Goal: Task Accomplishment & Management: Use online tool/utility

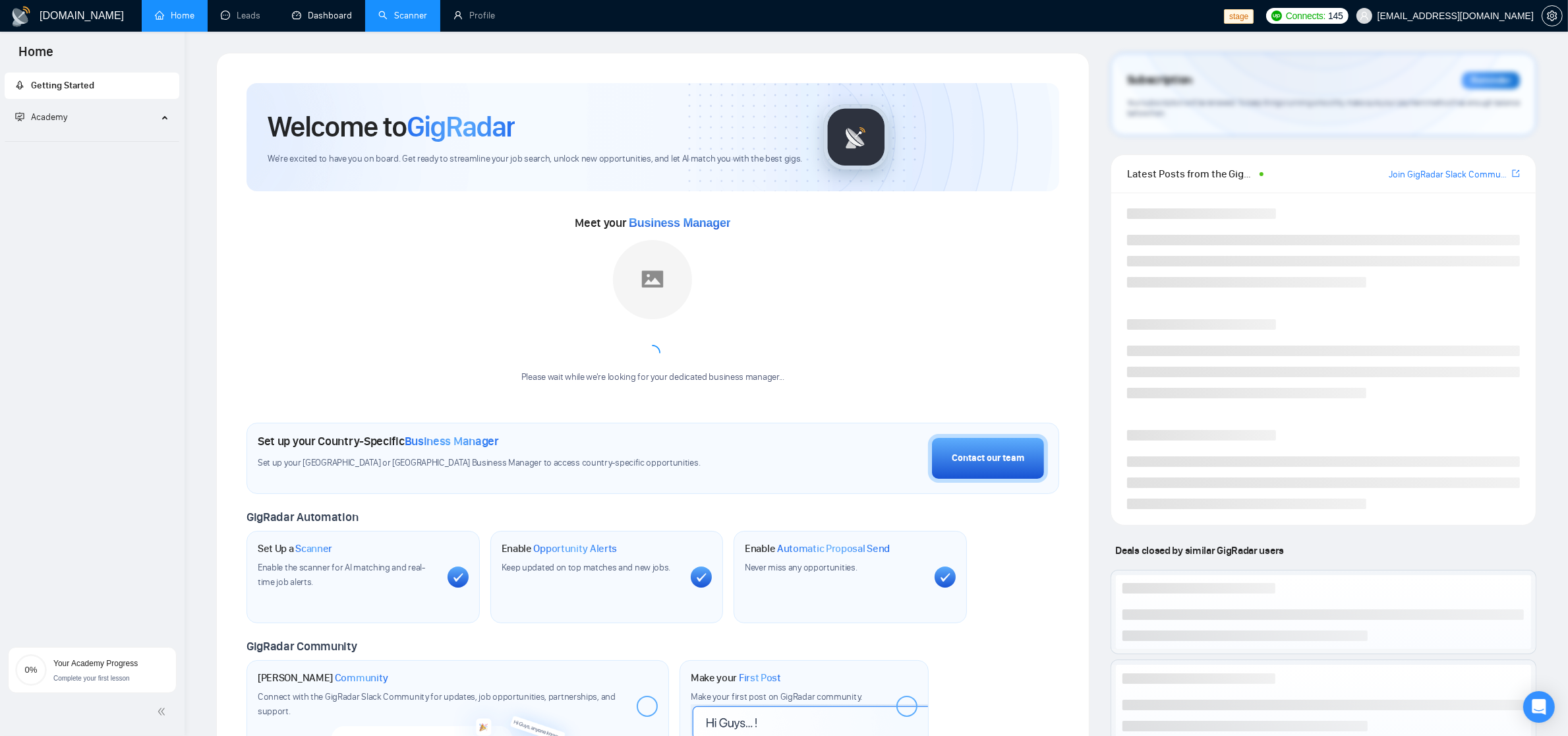
click at [413, 12] on link "Scanner" at bounding box center [402, 16] width 49 height 12
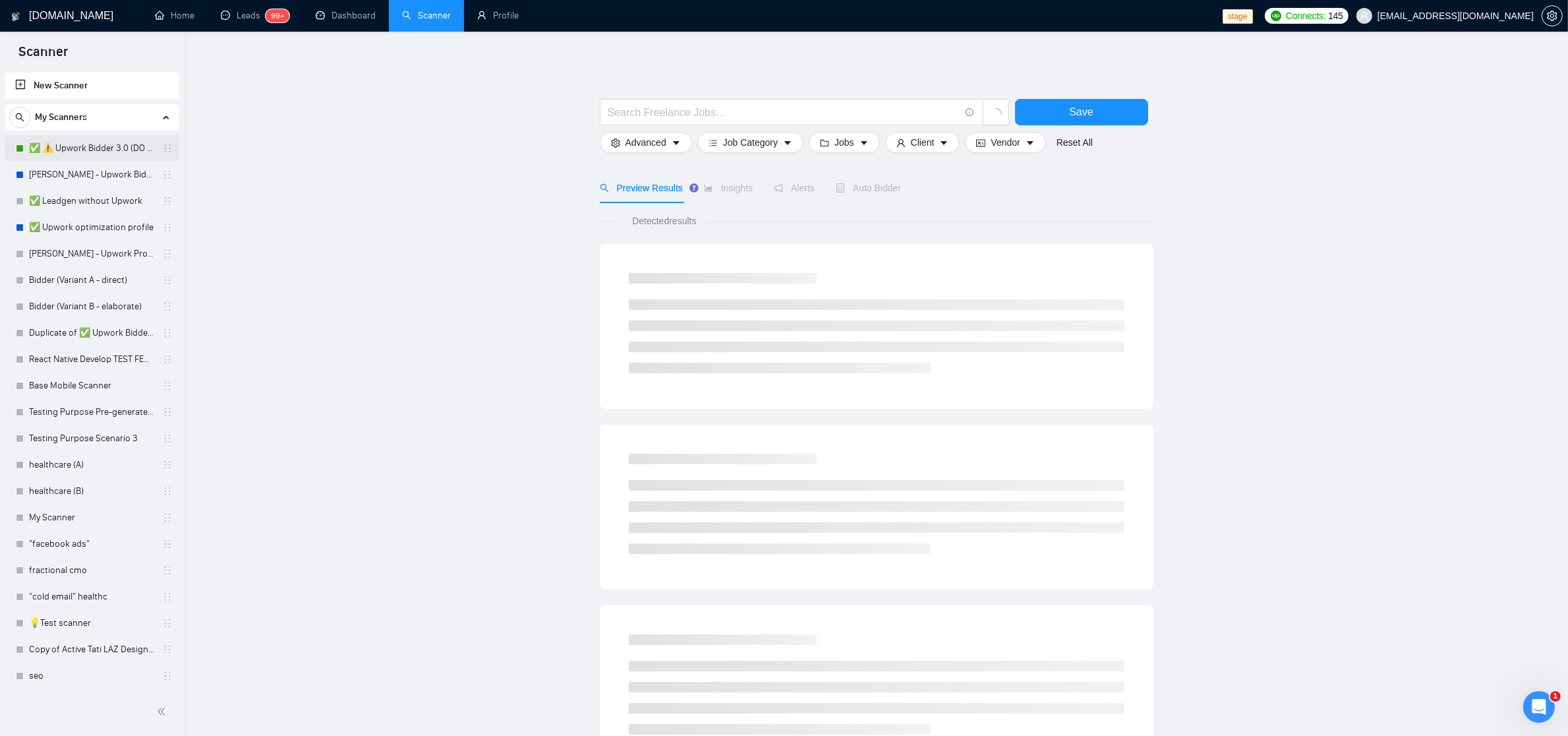
click at [114, 137] on link "✅ ⚠️ Upwork Bidder 3.0 (DO NOT TOUCH)" at bounding box center [91, 148] width 125 height 26
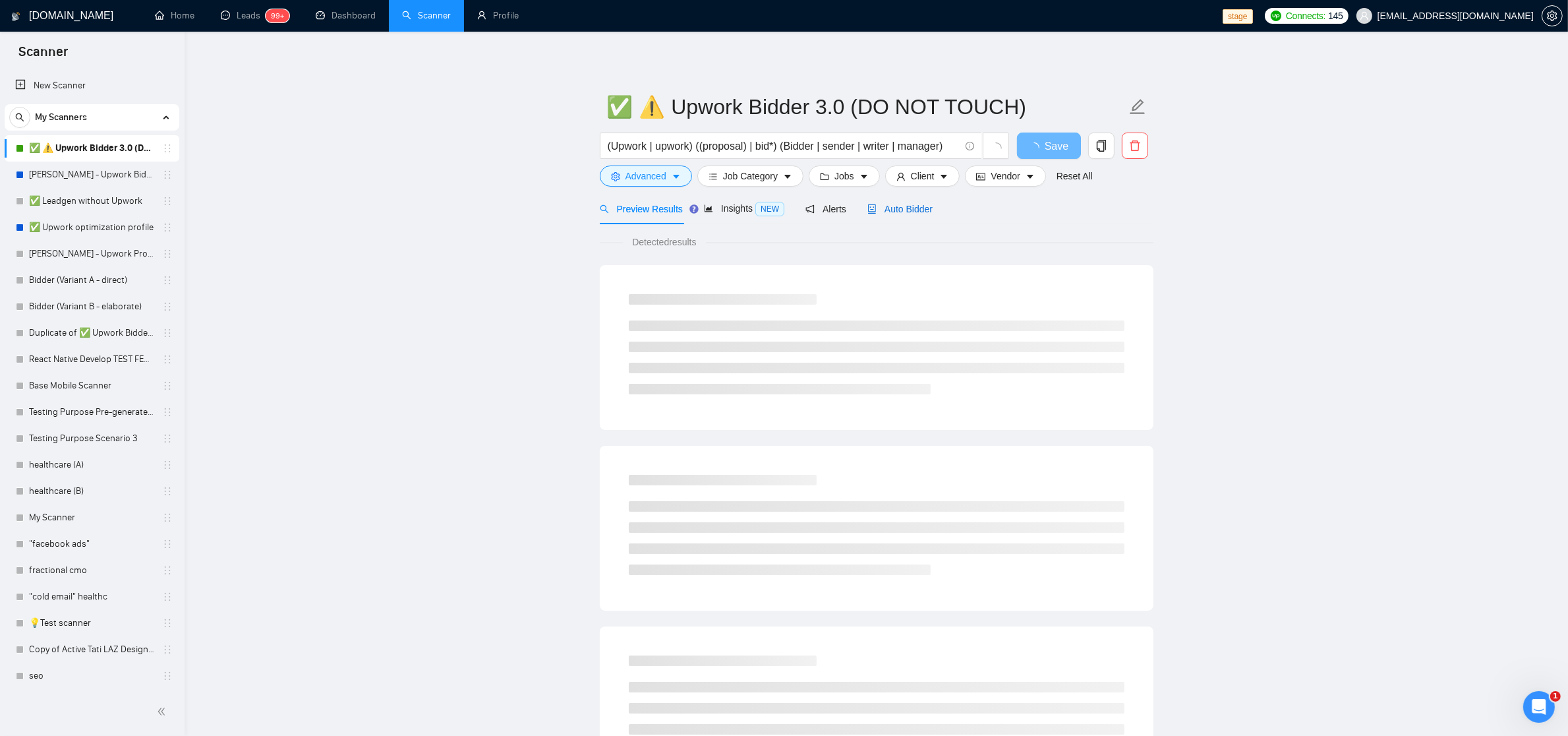
click at [910, 213] on span "Auto Bidder" at bounding box center [900, 209] width 65 height 11
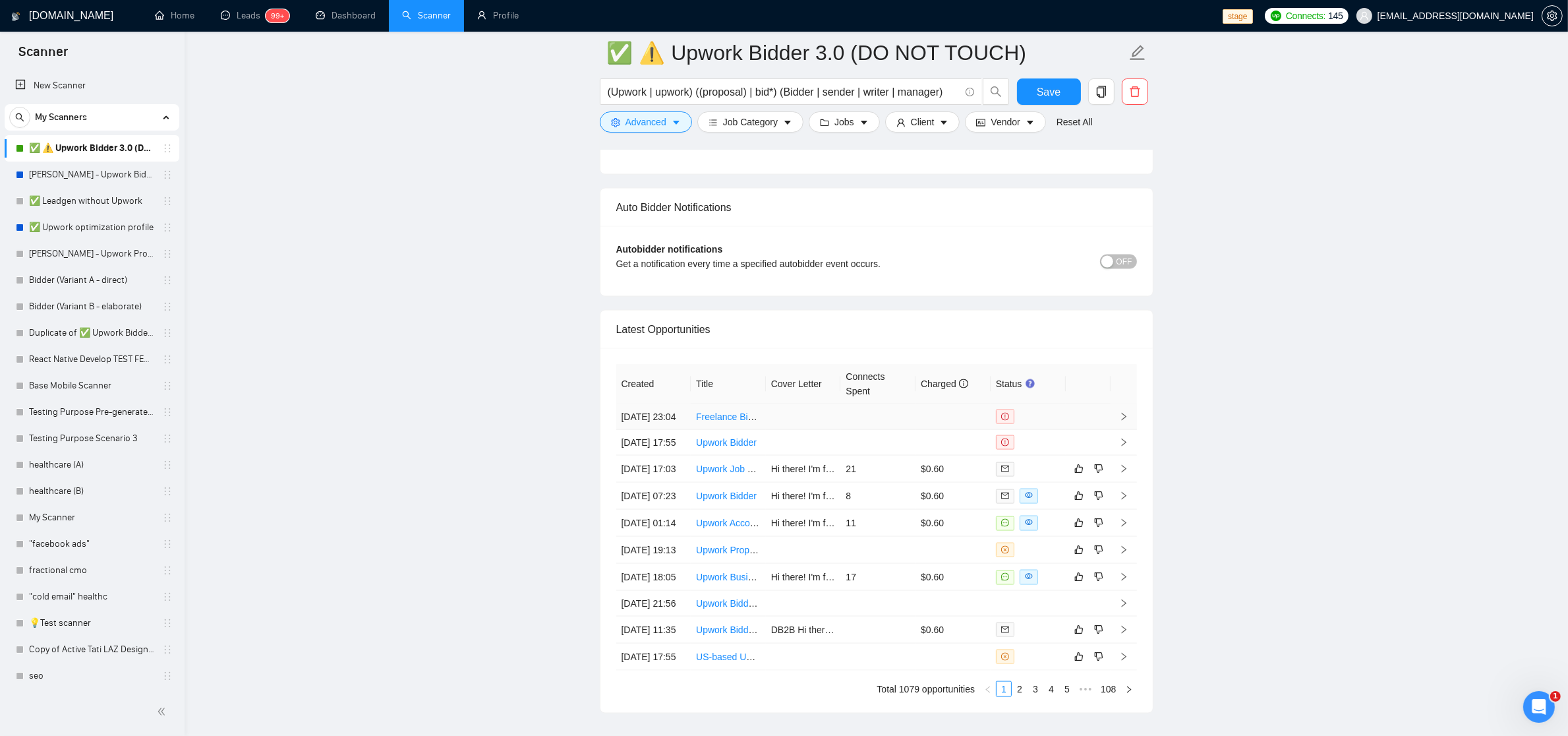
scroll to position [3104, 0]
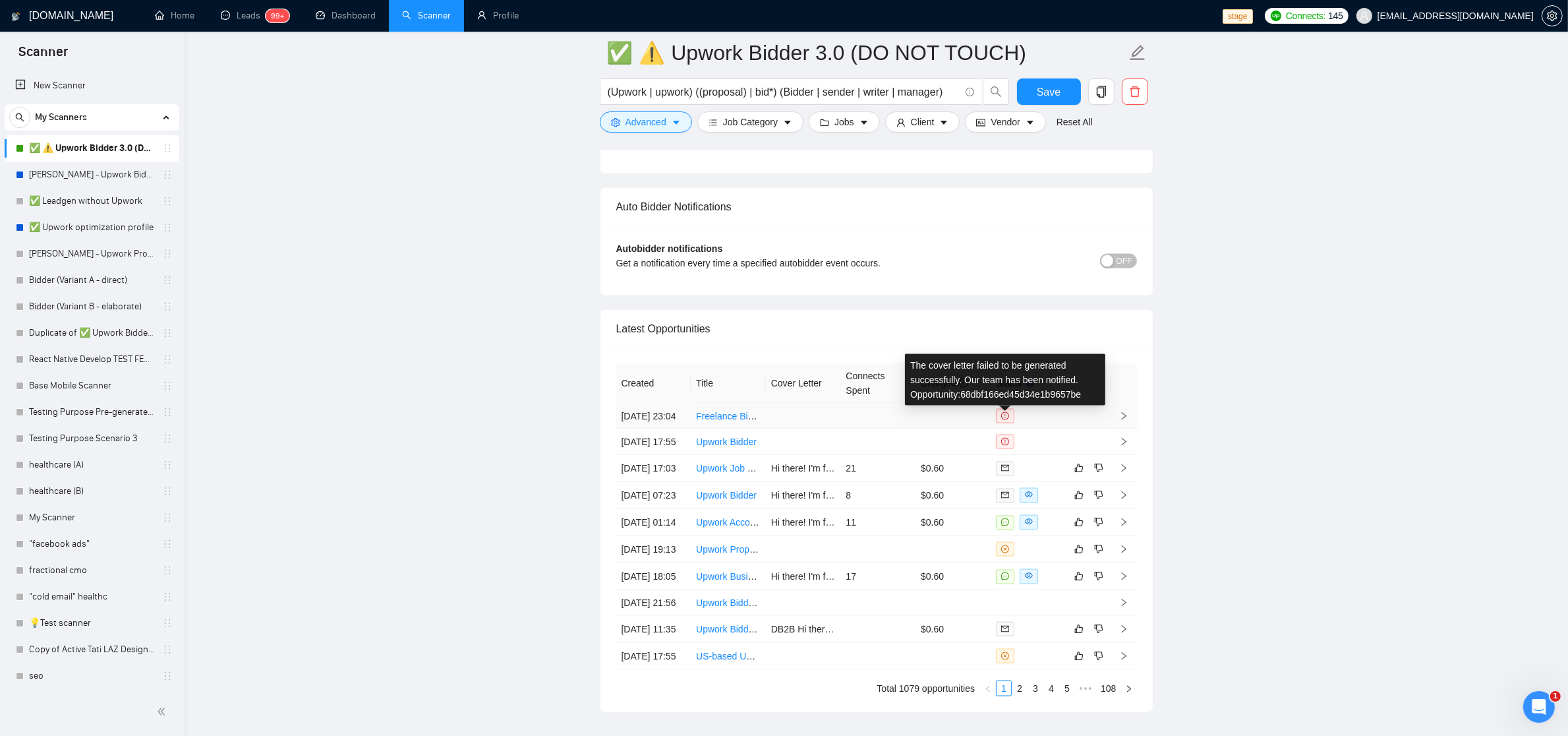
click at [1027, 393] on div "The cover letter failed to be generated successfully. Our team has been notifie…" at bounding box center [1004, 380] width 200 height 51
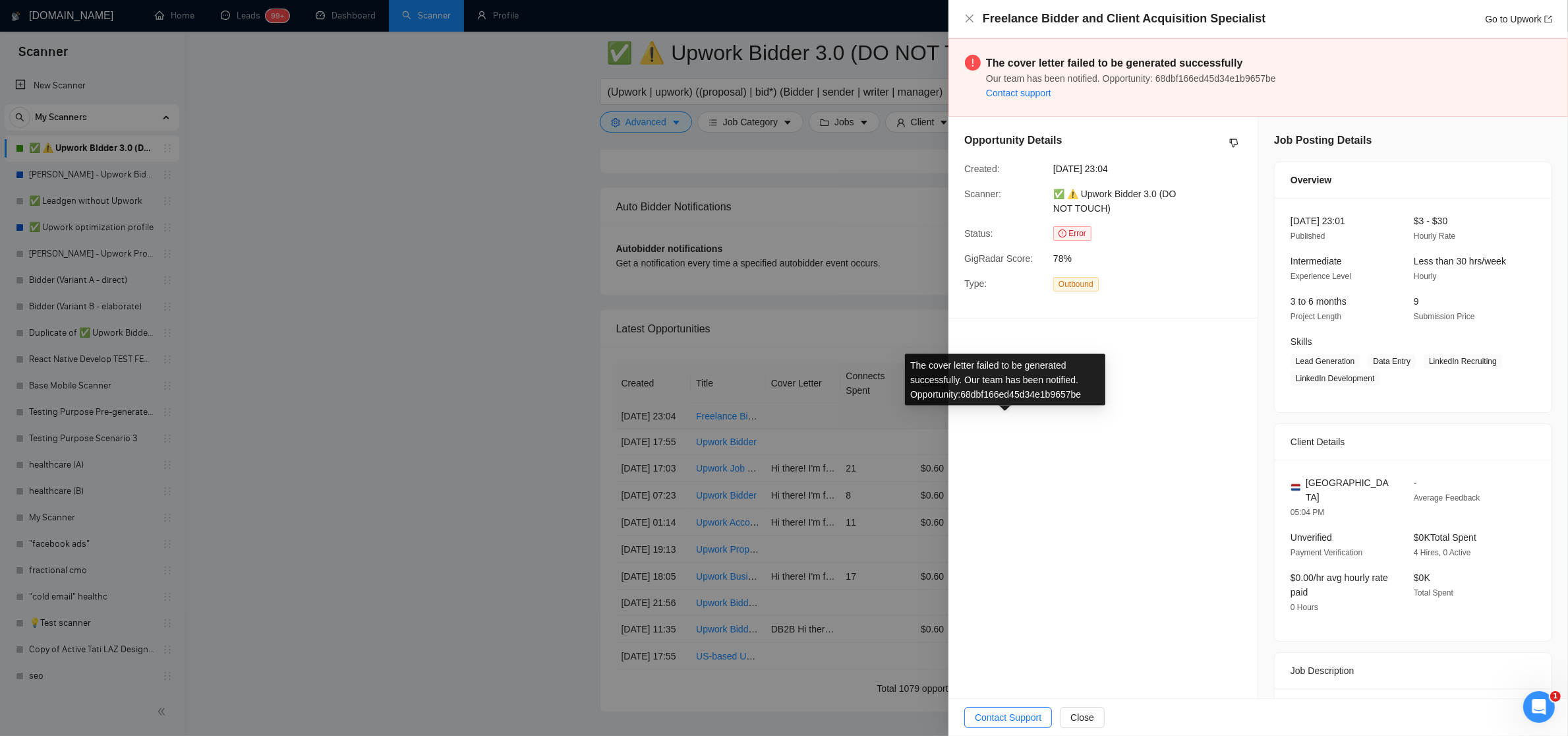
click at [1027, 393] on div "The cover letter failed to be generated successfully. Our team has been notifie…" at bounding box center [1004, 380] width 200 height 51
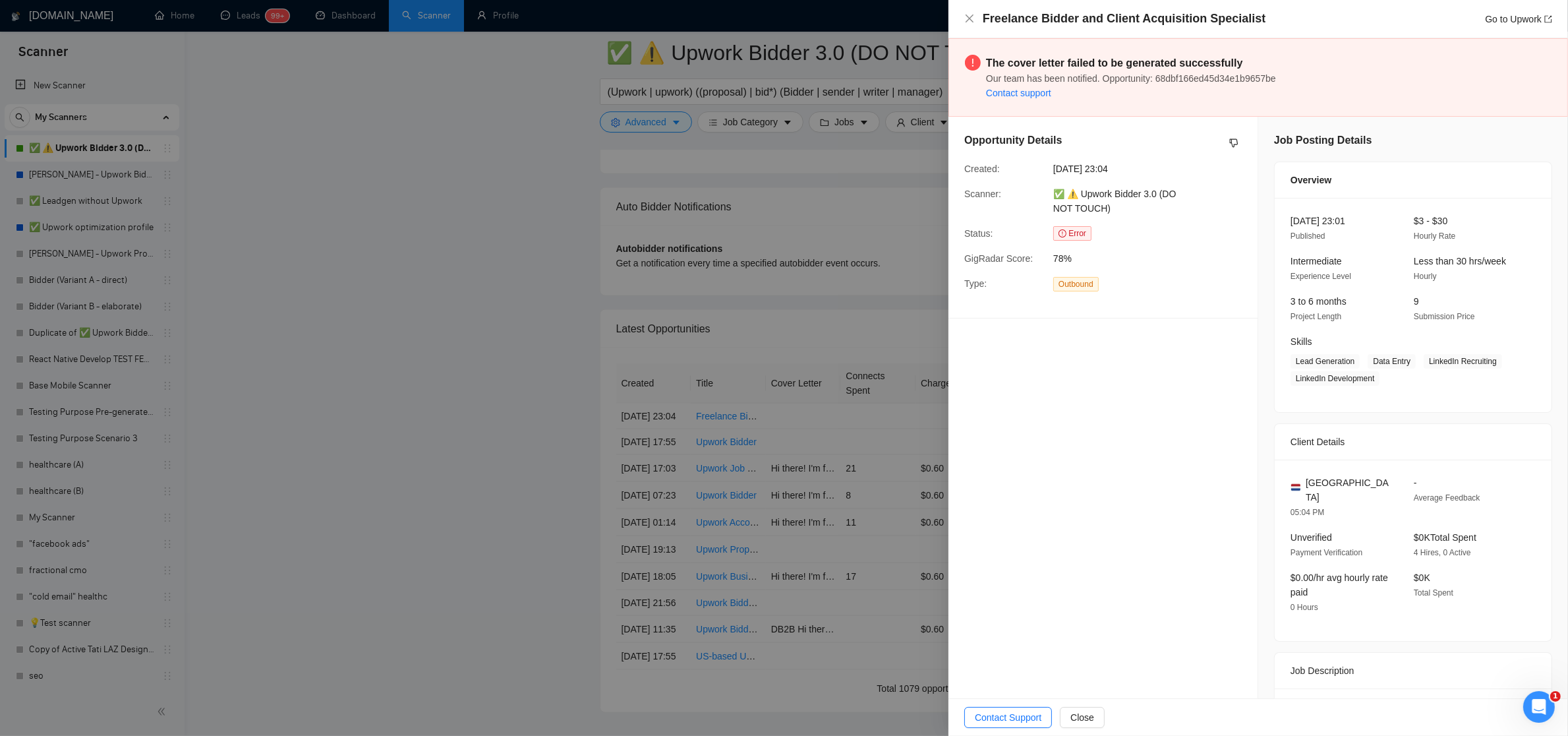
click at [1159, 196] on span "✅ ⚠️ Upwork Bidder 3.0 (DO NOT TOUCH)" at bounding box center [1115, 201] width 124 height 25
click at [1203, 266] on div "Opportunity Details Created: [DATE] 23:04 Scanner: ✅ ⚠️ Upwork Bidder 3.0 (DO N…" at bounding box center [1102, 218] width 309 height 201
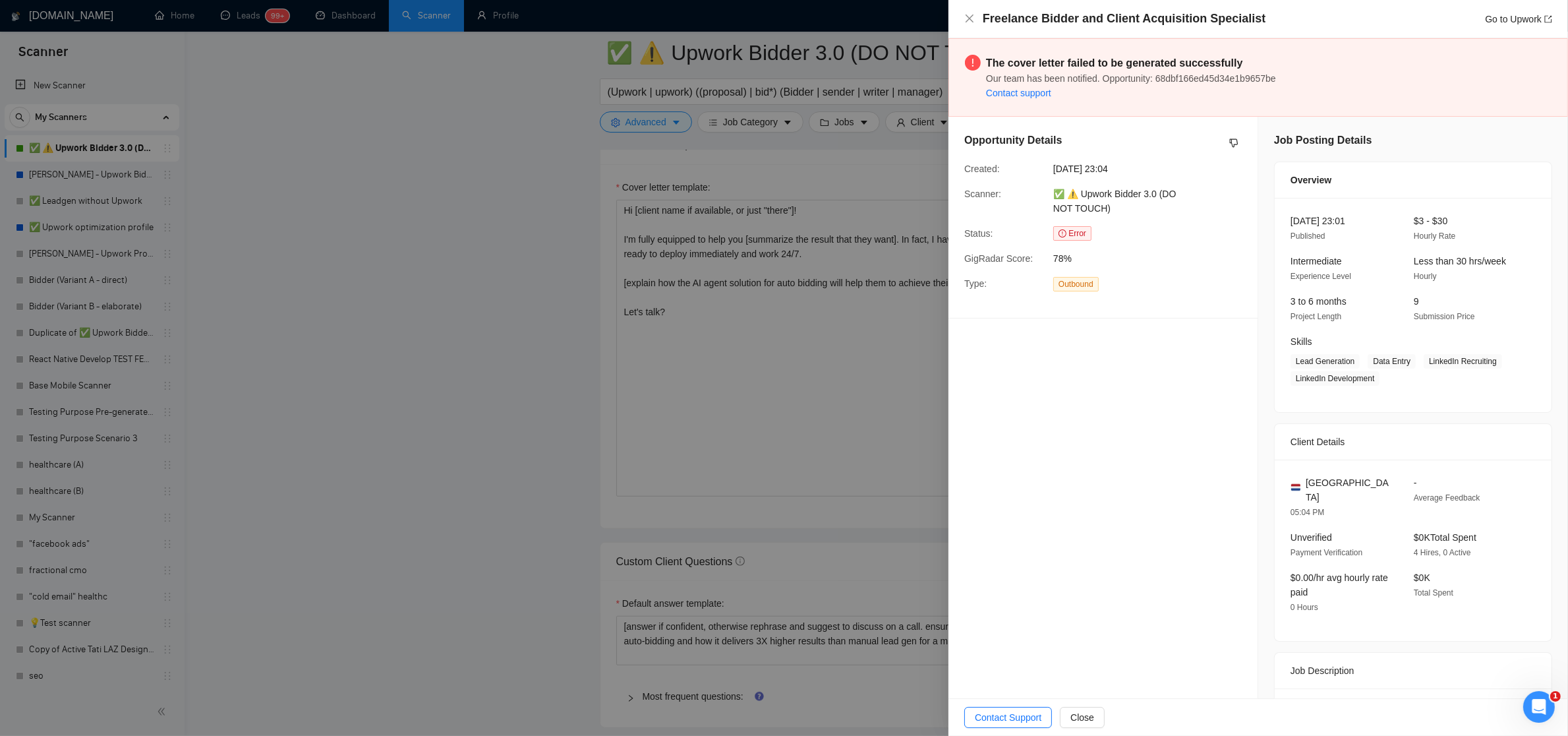
scroll to position [1458, 0]
click at [737, 313] on div at bounding box center [784, 368] width 1568 height 736
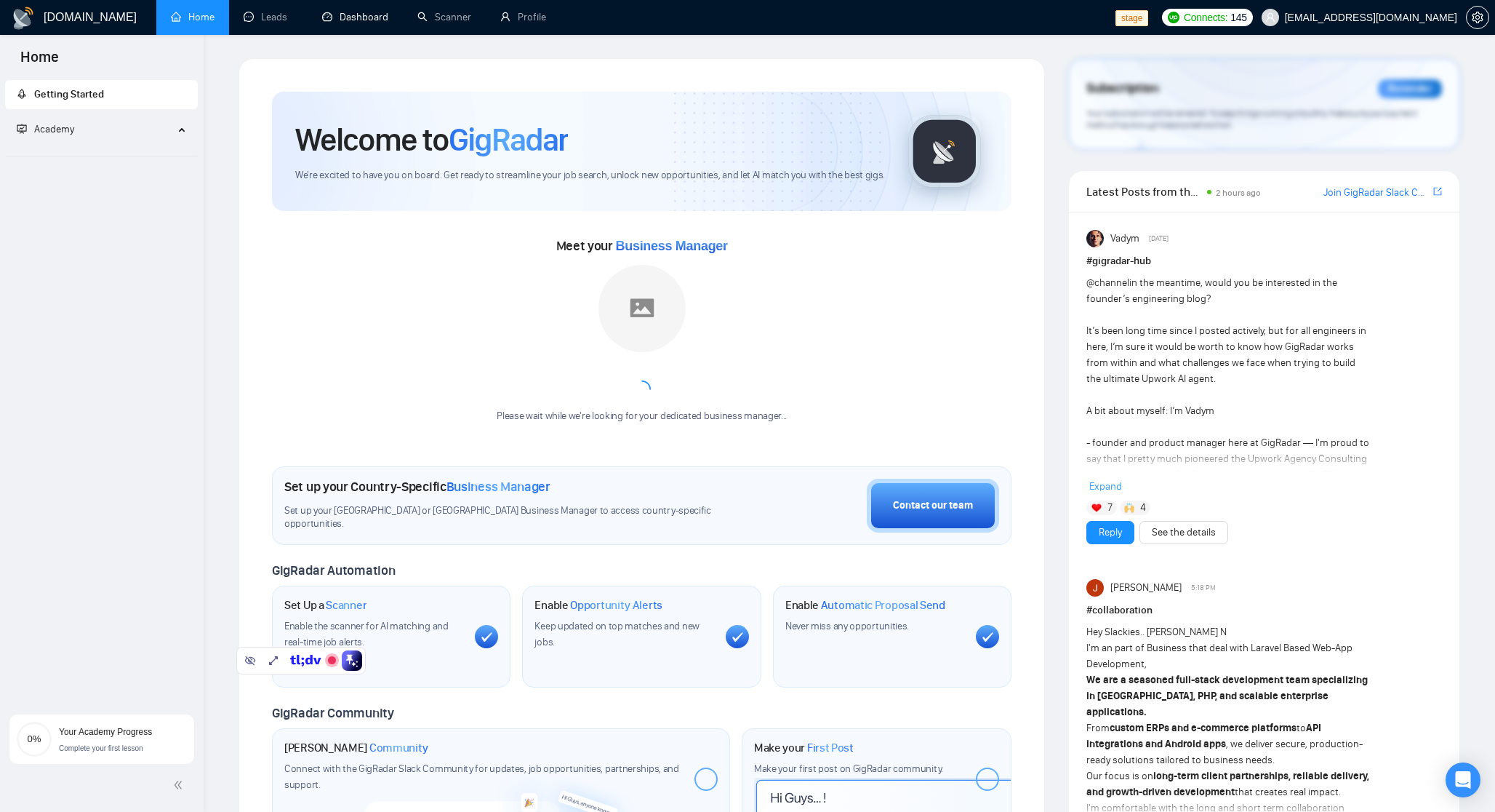
drag, startPoint x: 356, startPoint y: 18, endPoint x: 359, endPoint y: 184, distance: 166.0
click at [356, 18] on link "Dashboard" at bounding box center [355, 17] width 66 height 13
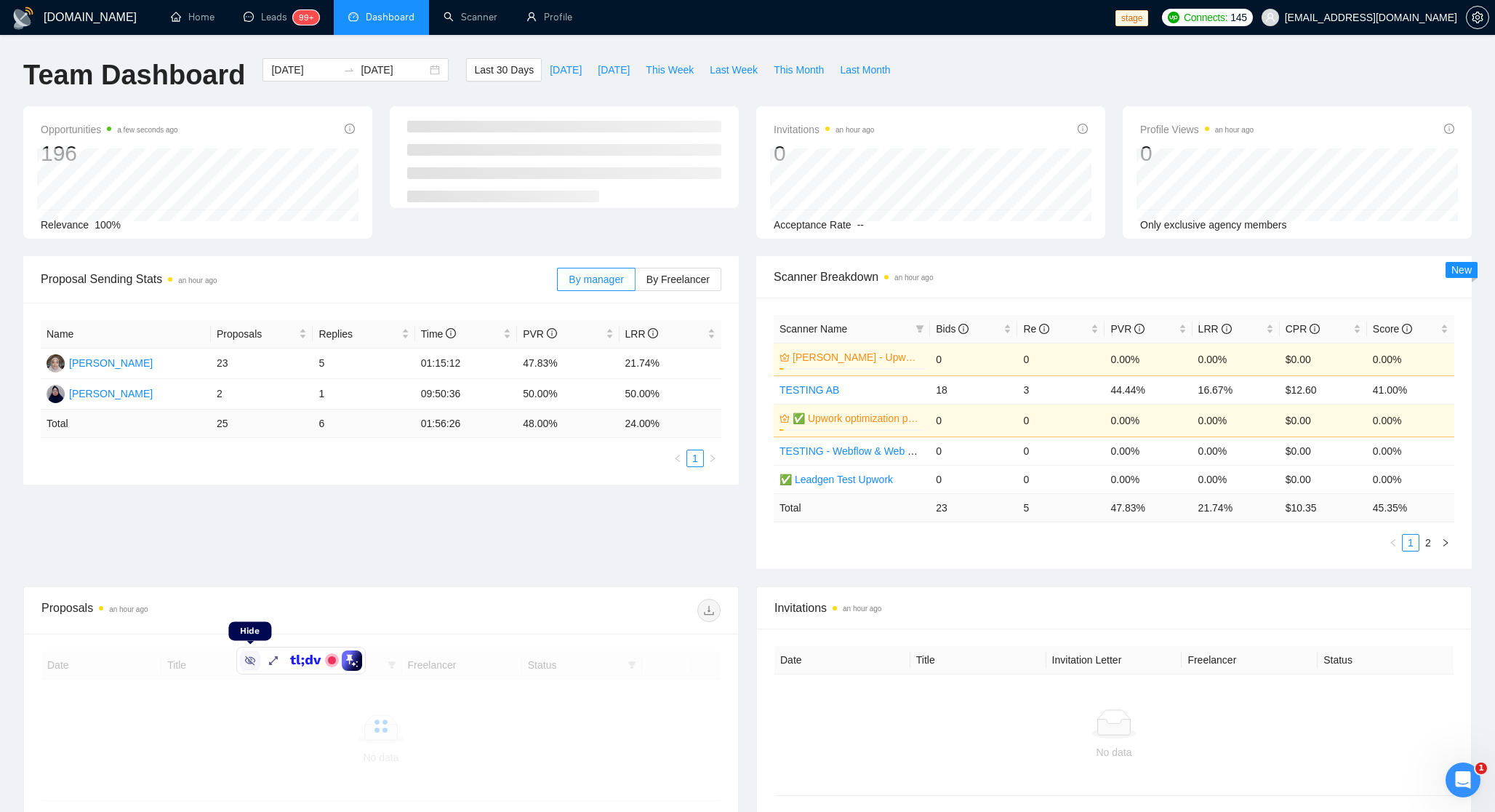
click at [247, 657] on icon at bounding box center [251, 660] width 11 height 9
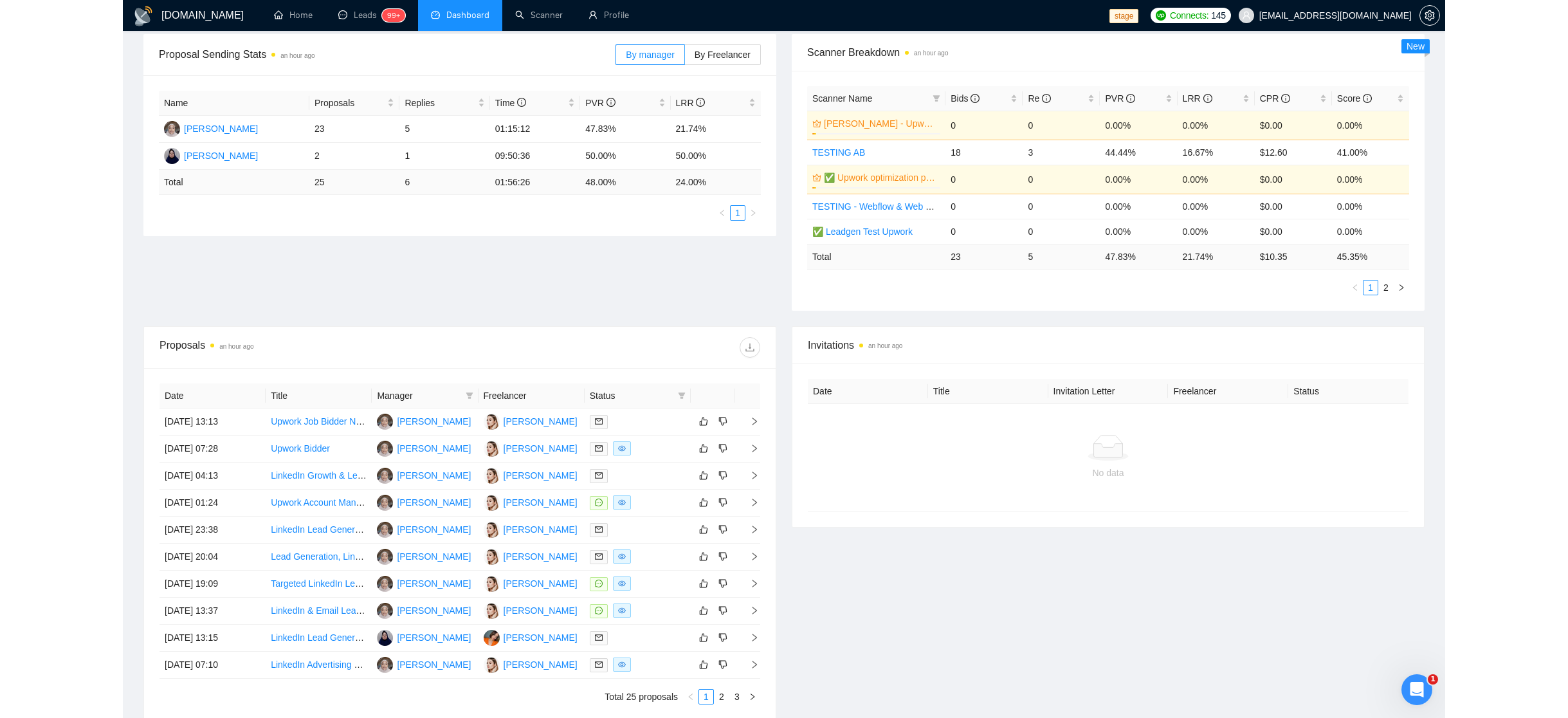
scroll to position [195, 0]
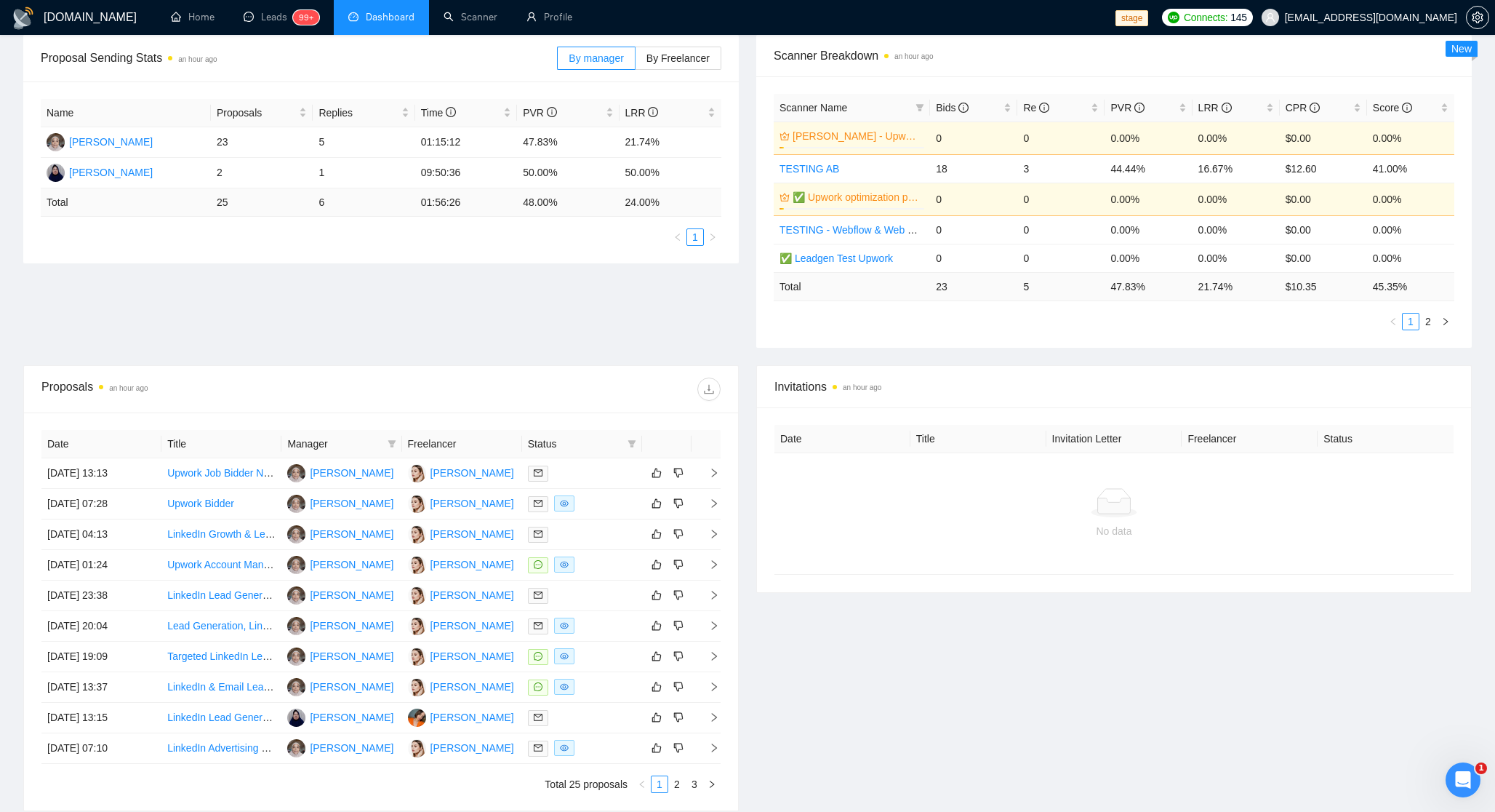
drag, startPoint x: 1466, startPoint y: 520, endPoint x: 1488, endPoint y: 509, distance: 24.6
click at [1466, 520] on div "Date Title Invitation Letter Freelancer Status No data" at bounding box center [1114, 499] width 714 height 185
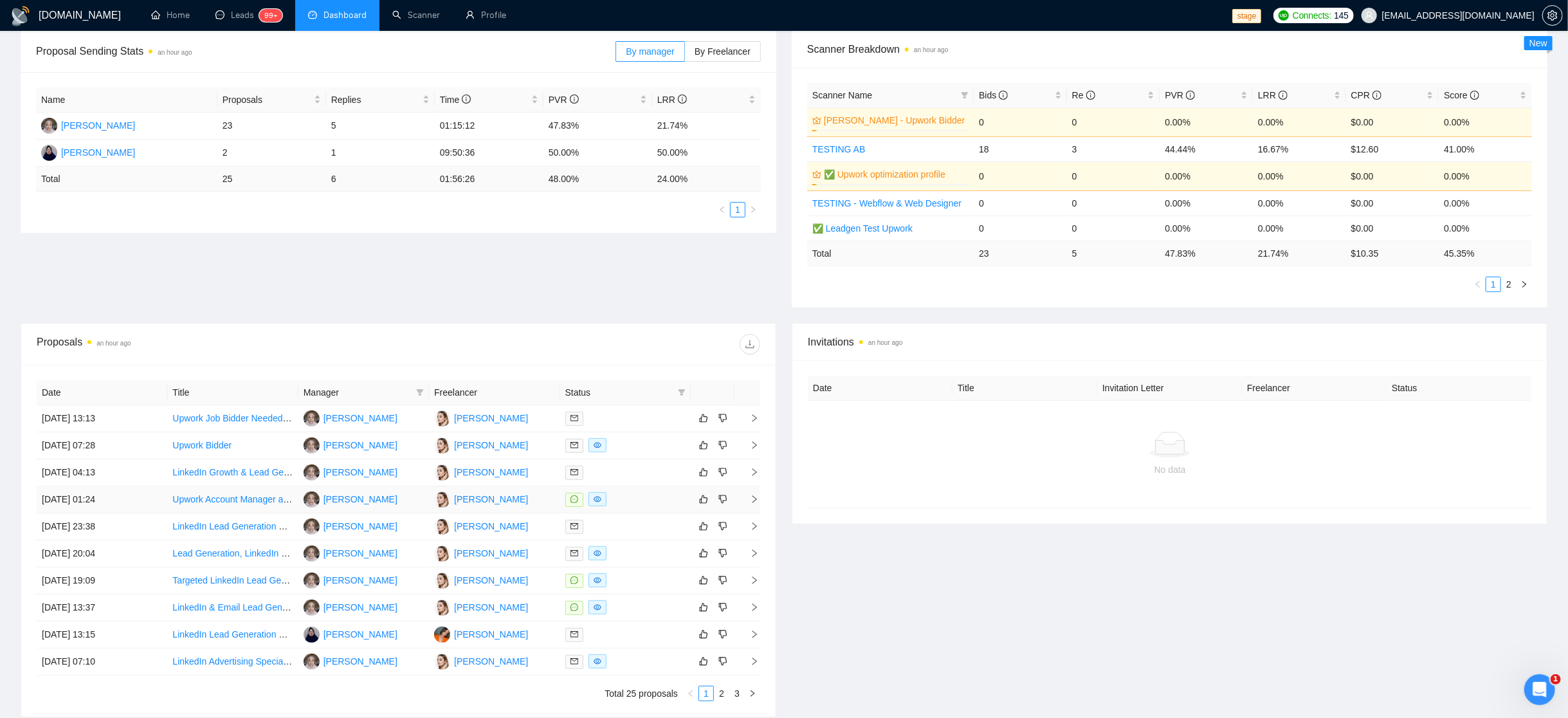
click at [129, 499] on td "30 Sep, 2025 01:24" at bounding box center [102, 500] width 130 height 27
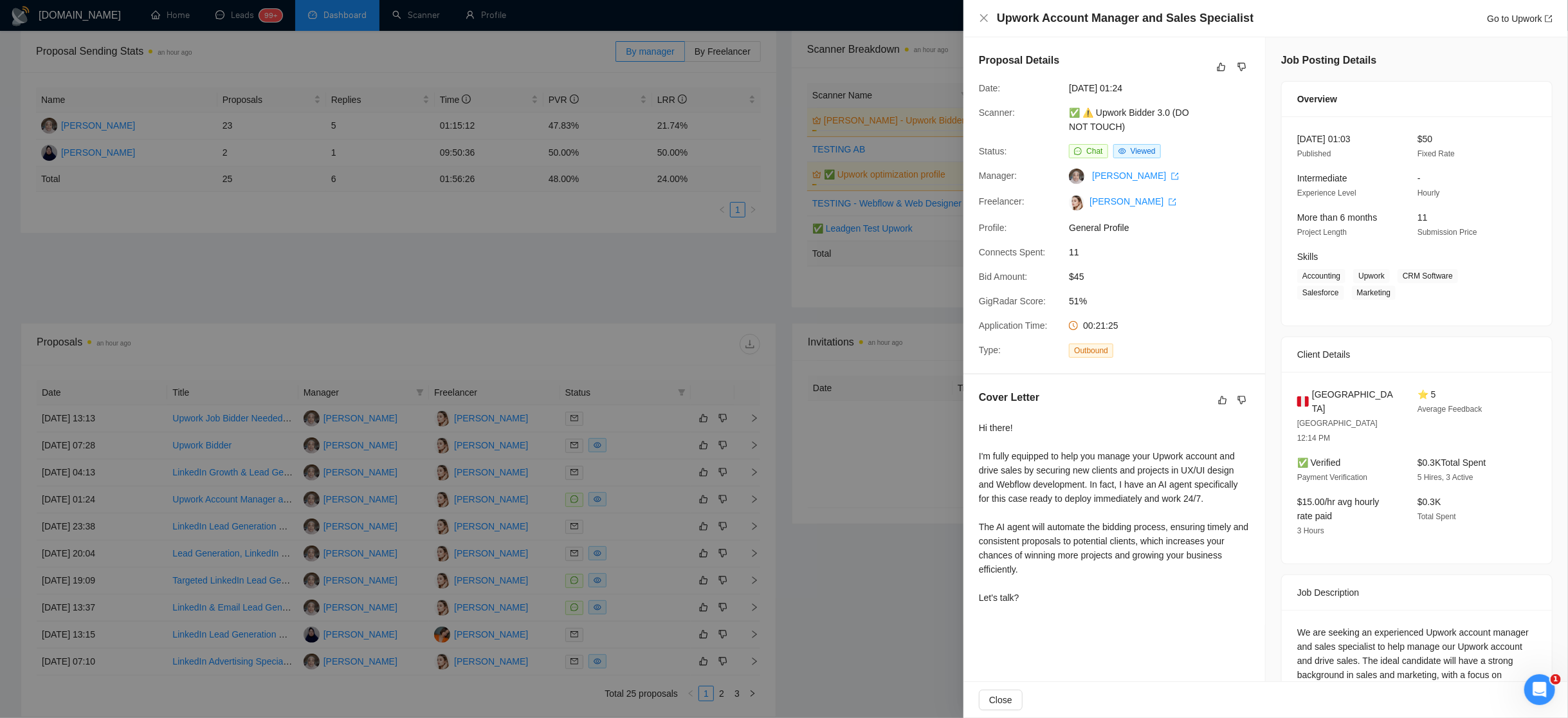
click at [841, 552] on div at bounding box center [784, 359] width 1568 height 718
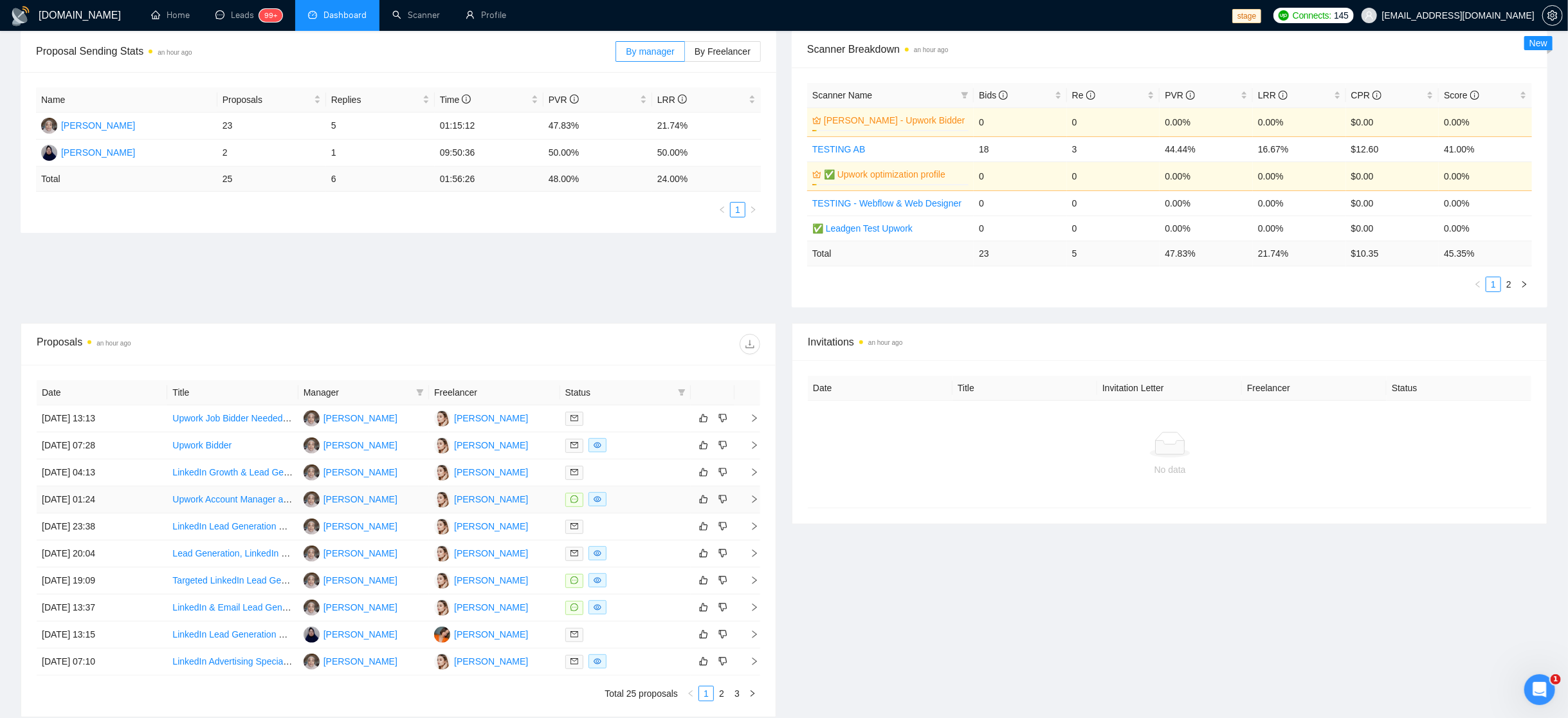
click at [532, 498] on td "[PERSON_NAME]" at bounding box center [494, 500] width 130 height 27
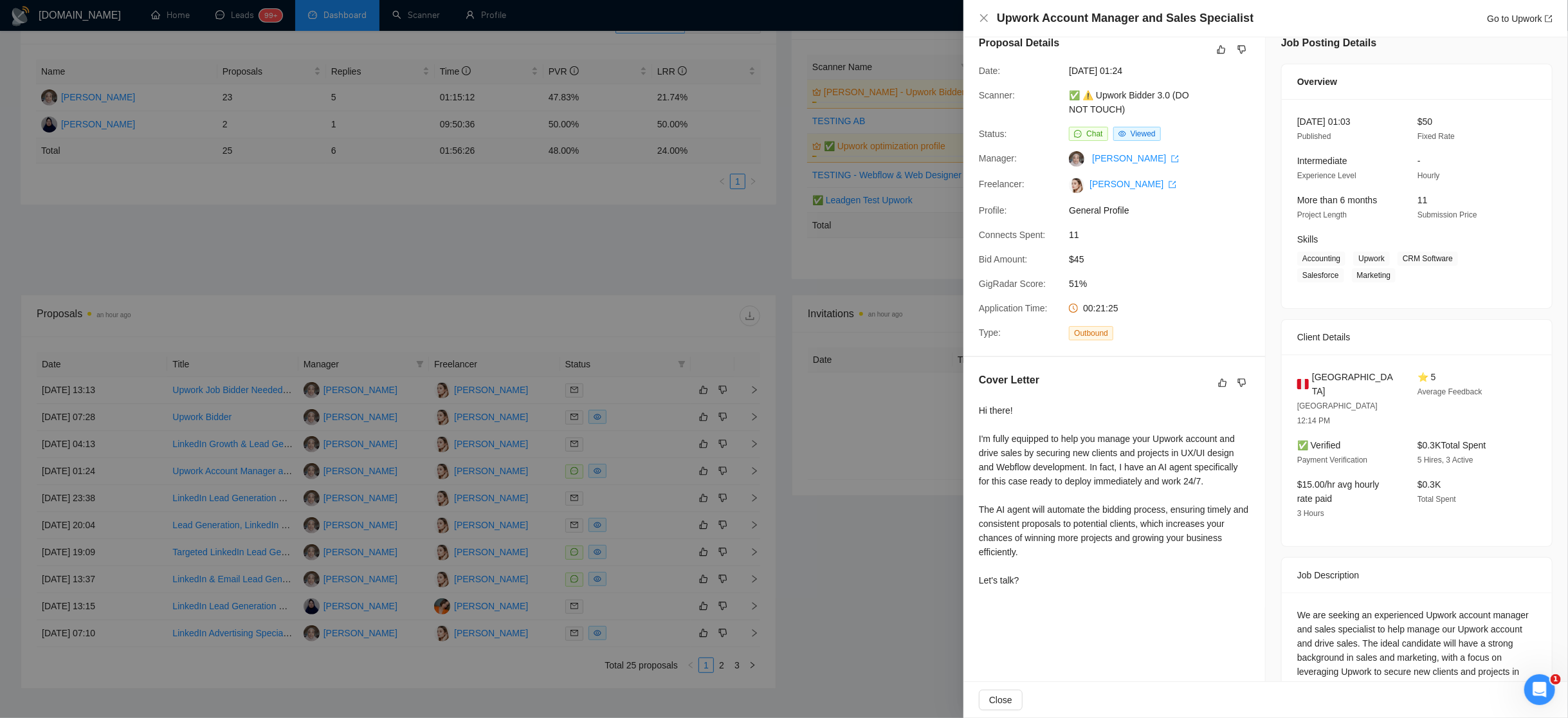
scroll to position [63, 0]
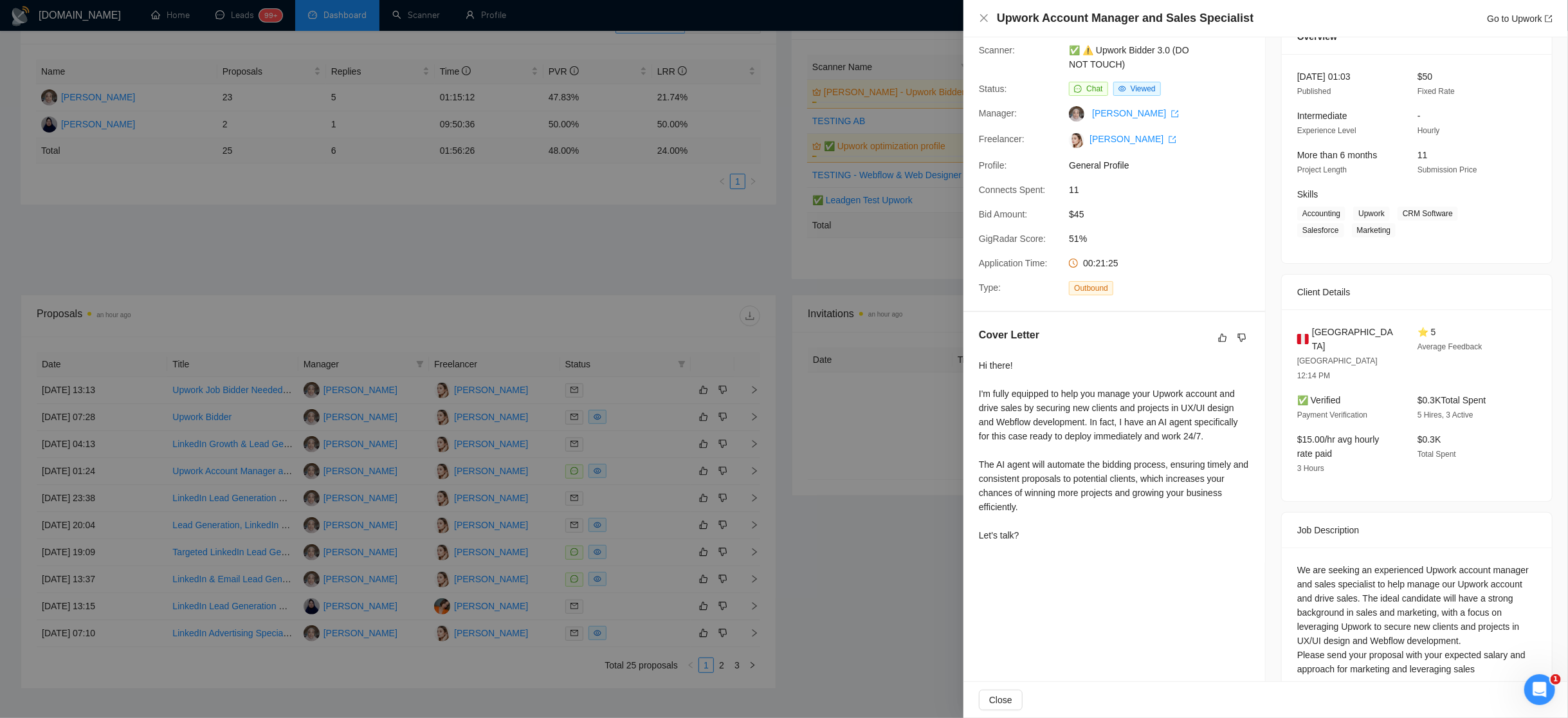
click at [802, 459] on div at bounding box center [784, 359] width 1568 height 718
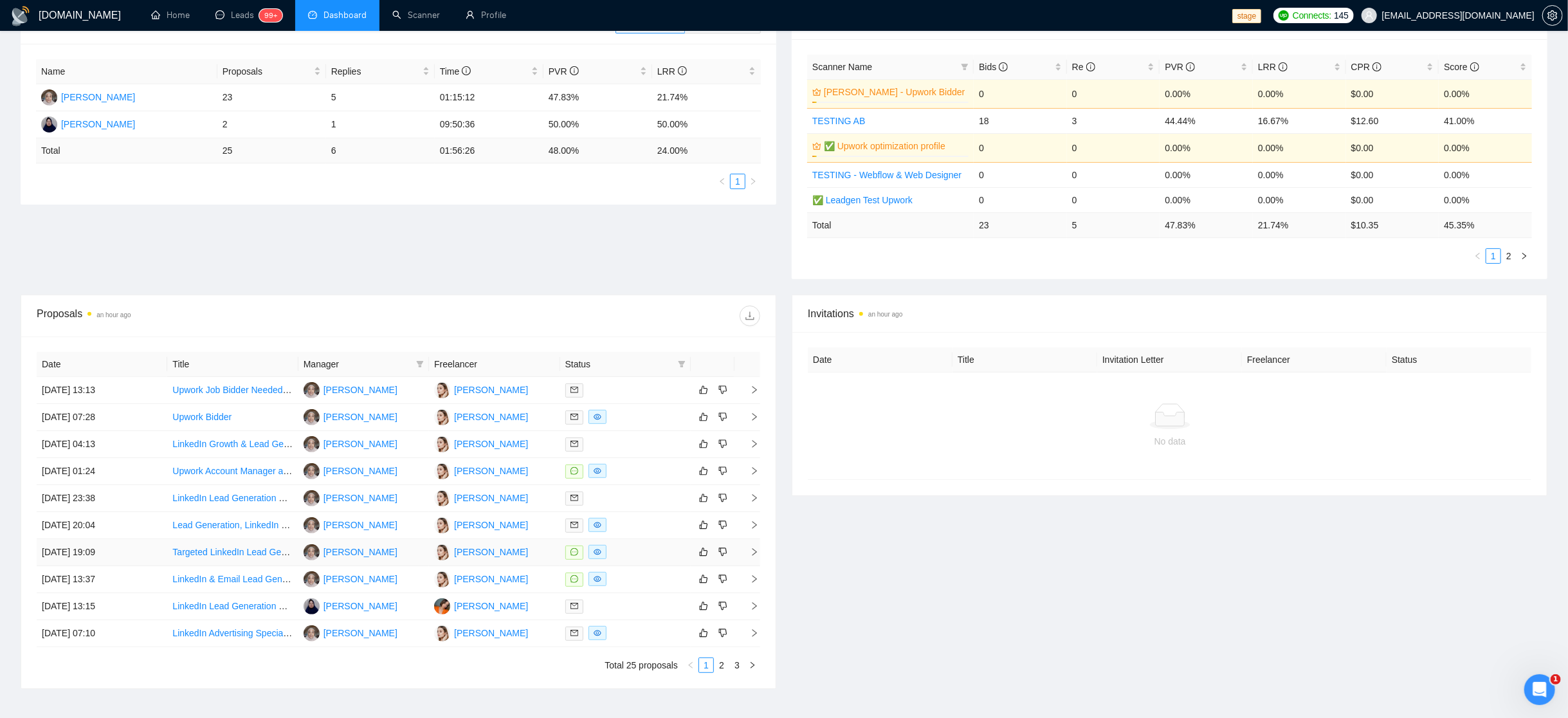
click at [642, 545] on div at bounding box center [626, 552] width 121 height 14
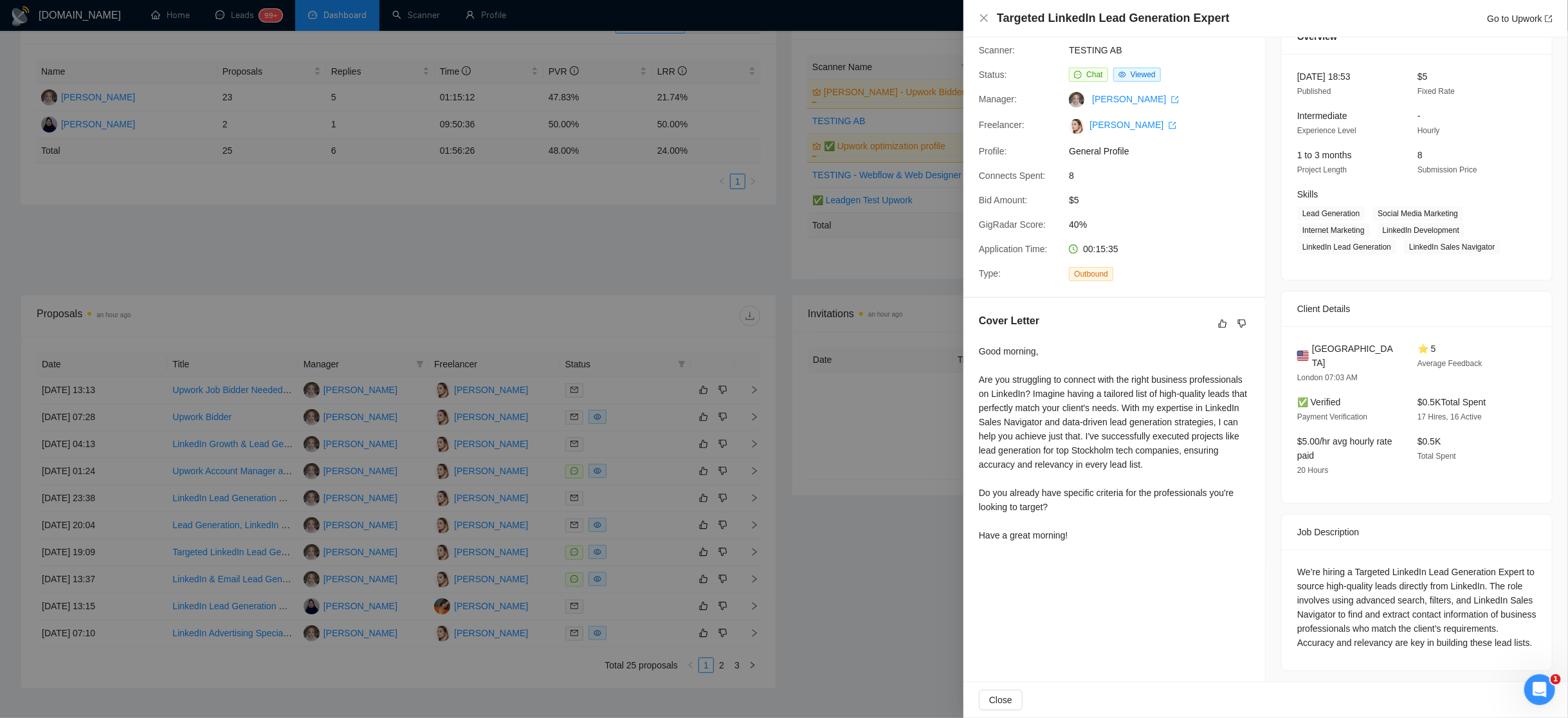
click at [1059, 436] on div "Good morning, Are you struggling to connect with the right business professiona…" at bounding box center [1114, 443] width 271 height 198
drag, startPoint x: 1005, startPoint y: 705, endPoint x: 997, endPoint y: 705, distance: 8.0
click at [1005, 705] on span "Close" at bounding box center [1000, 700] width 23 height 14
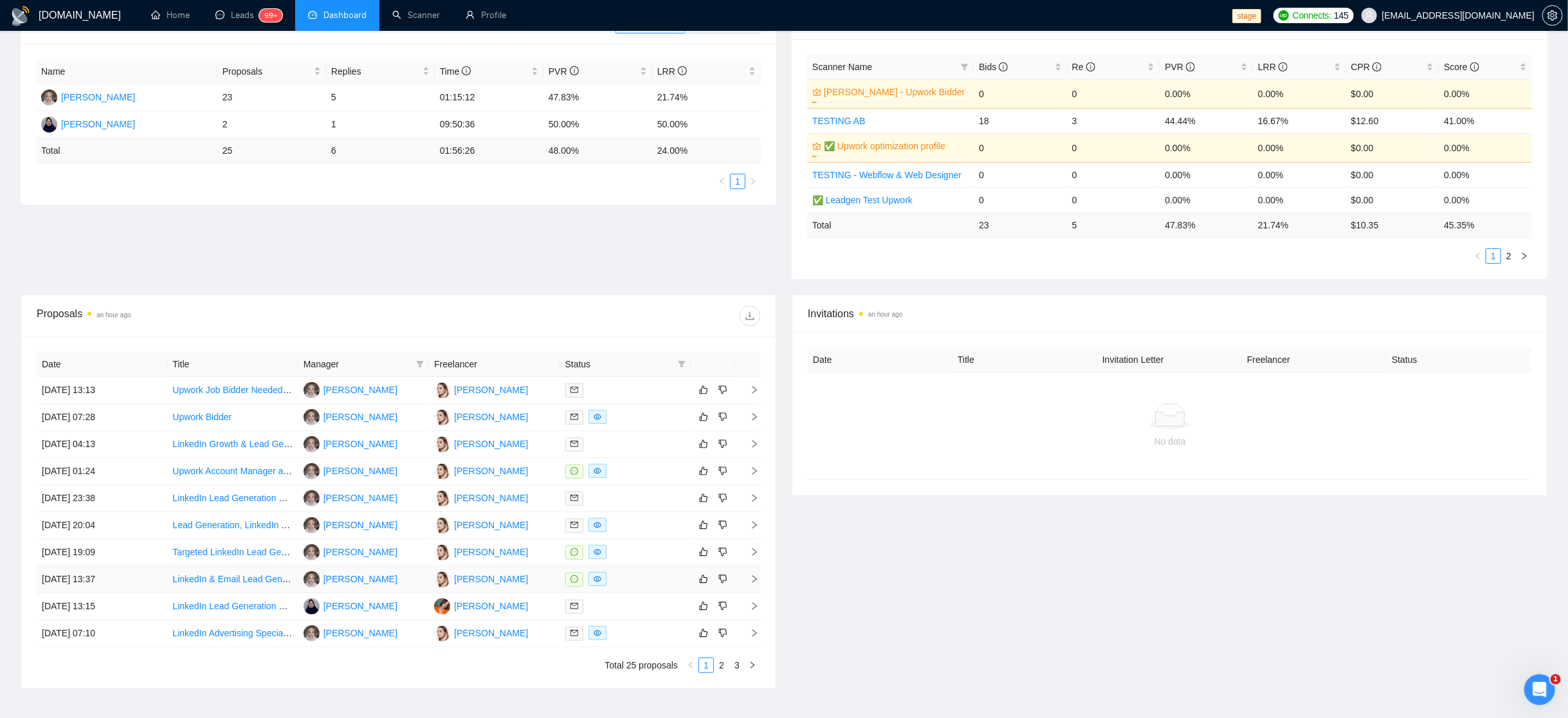
click at [526, 578] on td "[PERSON_NAME]" at bounding box center [494, 580] width 130 height 27
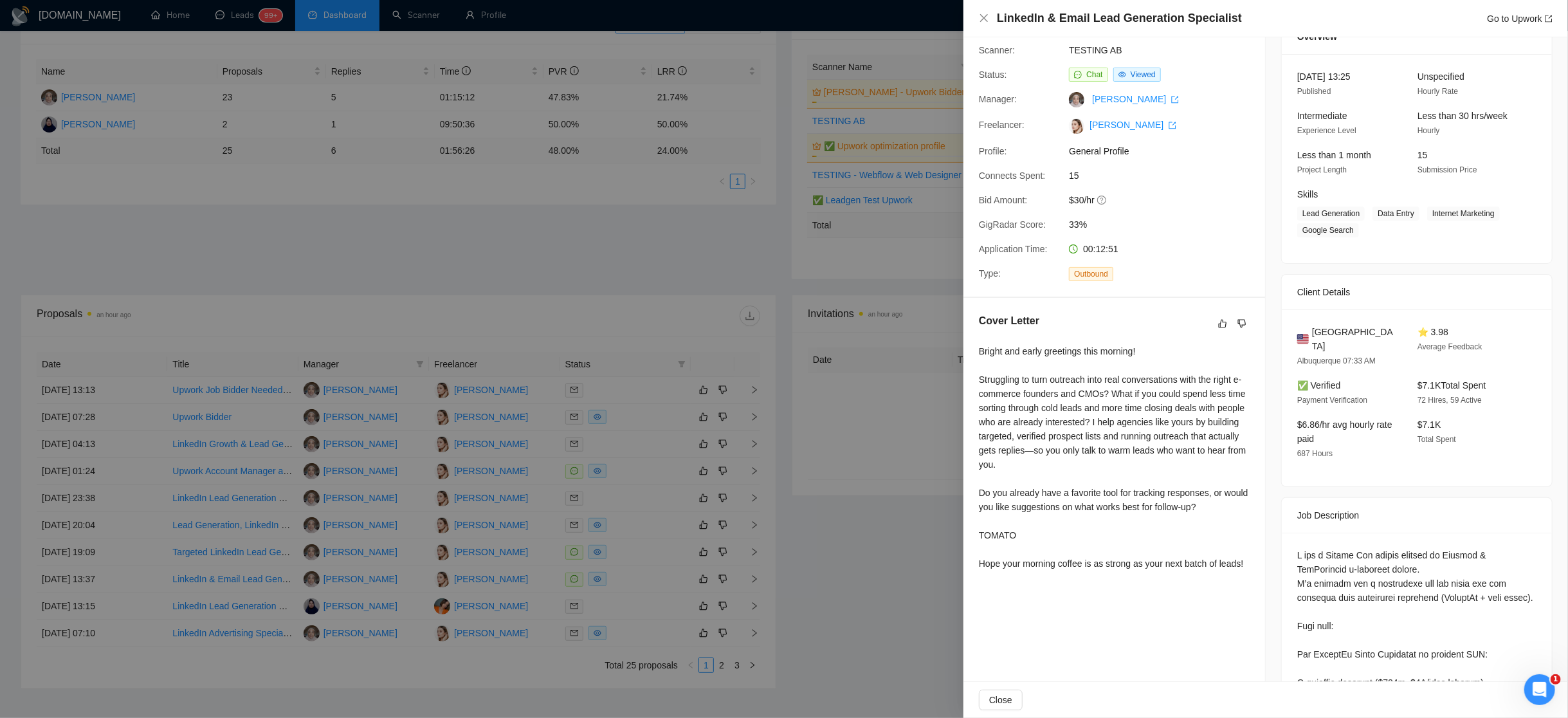
scroll to position [0, 0]
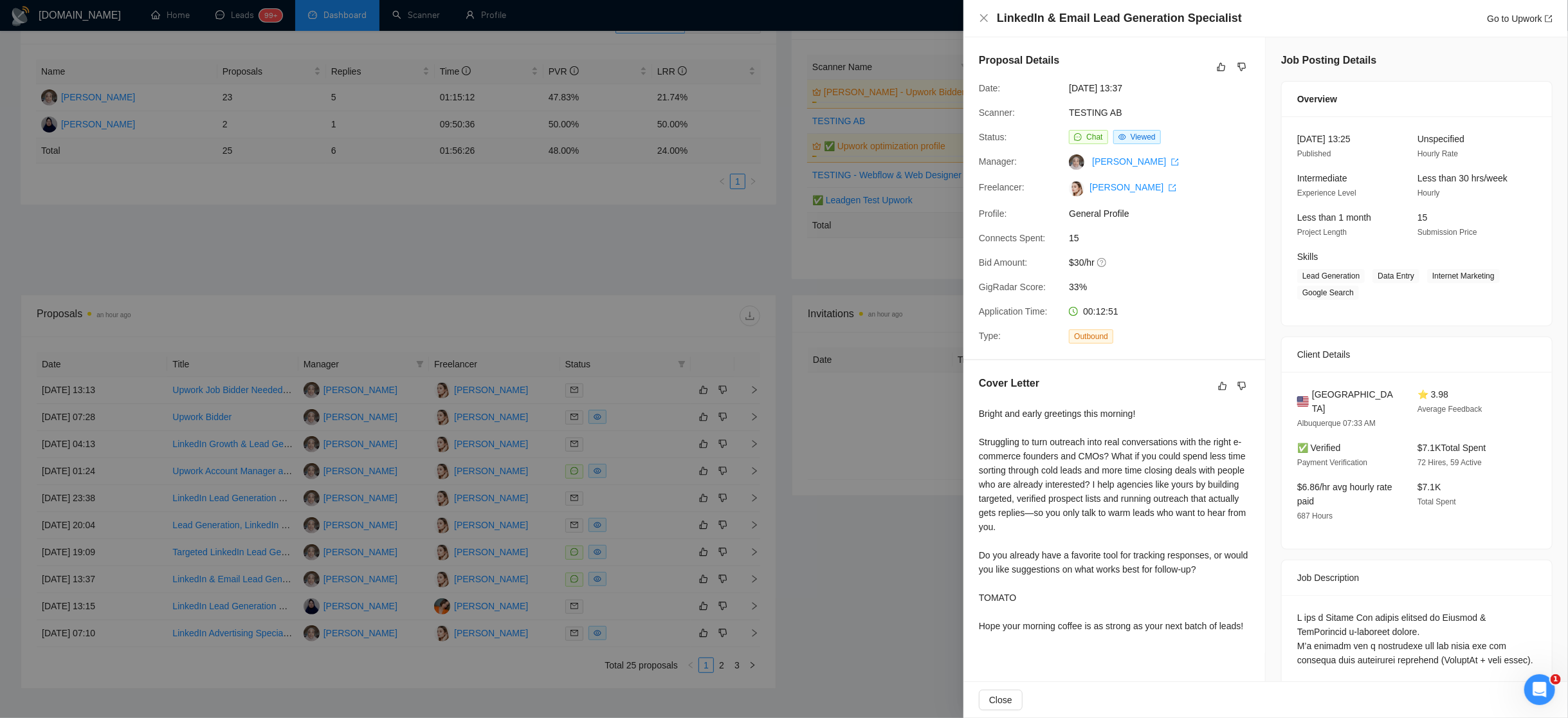
drag, startPoint x: 850, startPoint y: 486, endPoint x: 885, endPoint y: 590, distance: 109.7
click at [850, 486] on div at bounding box center [784, 359] width 1568 height 718
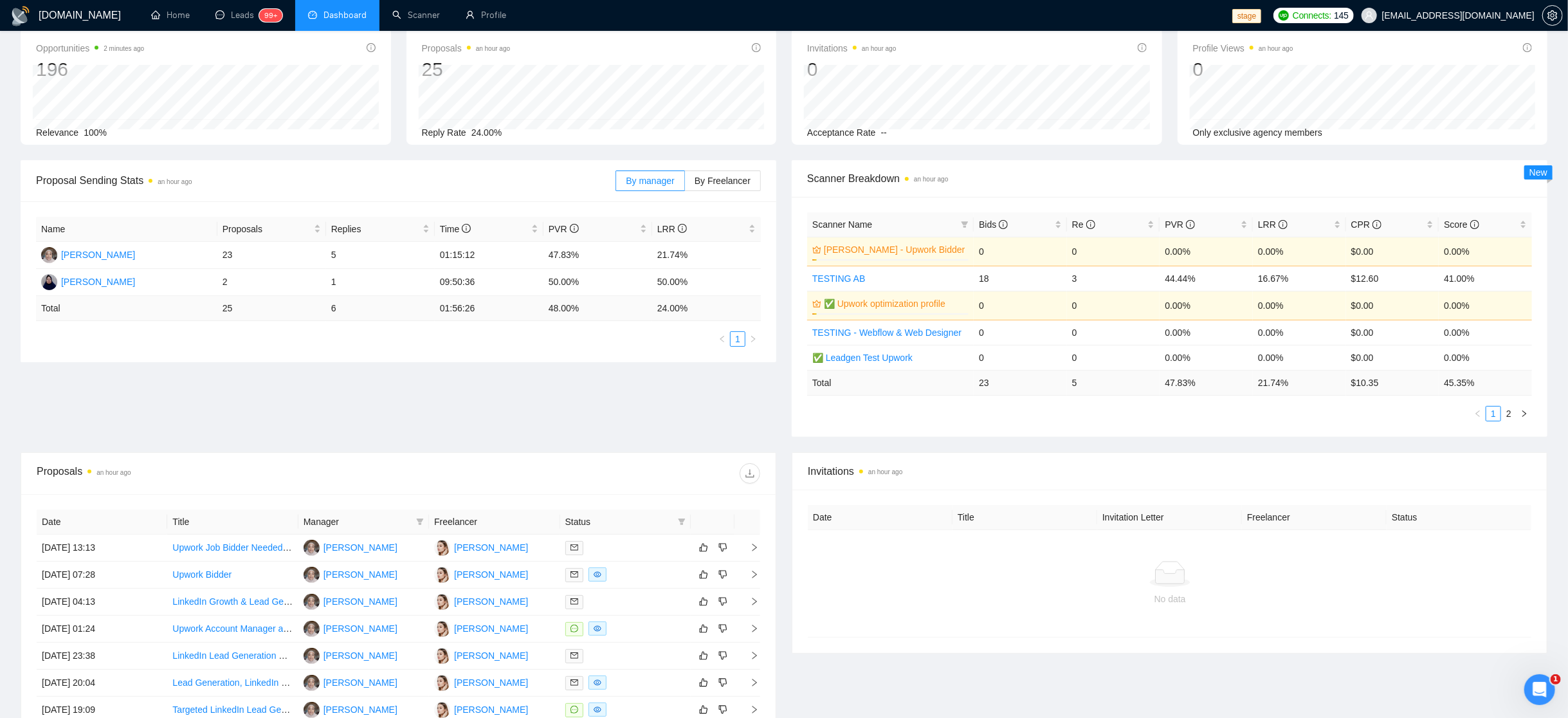
scroll to position [107, 0]
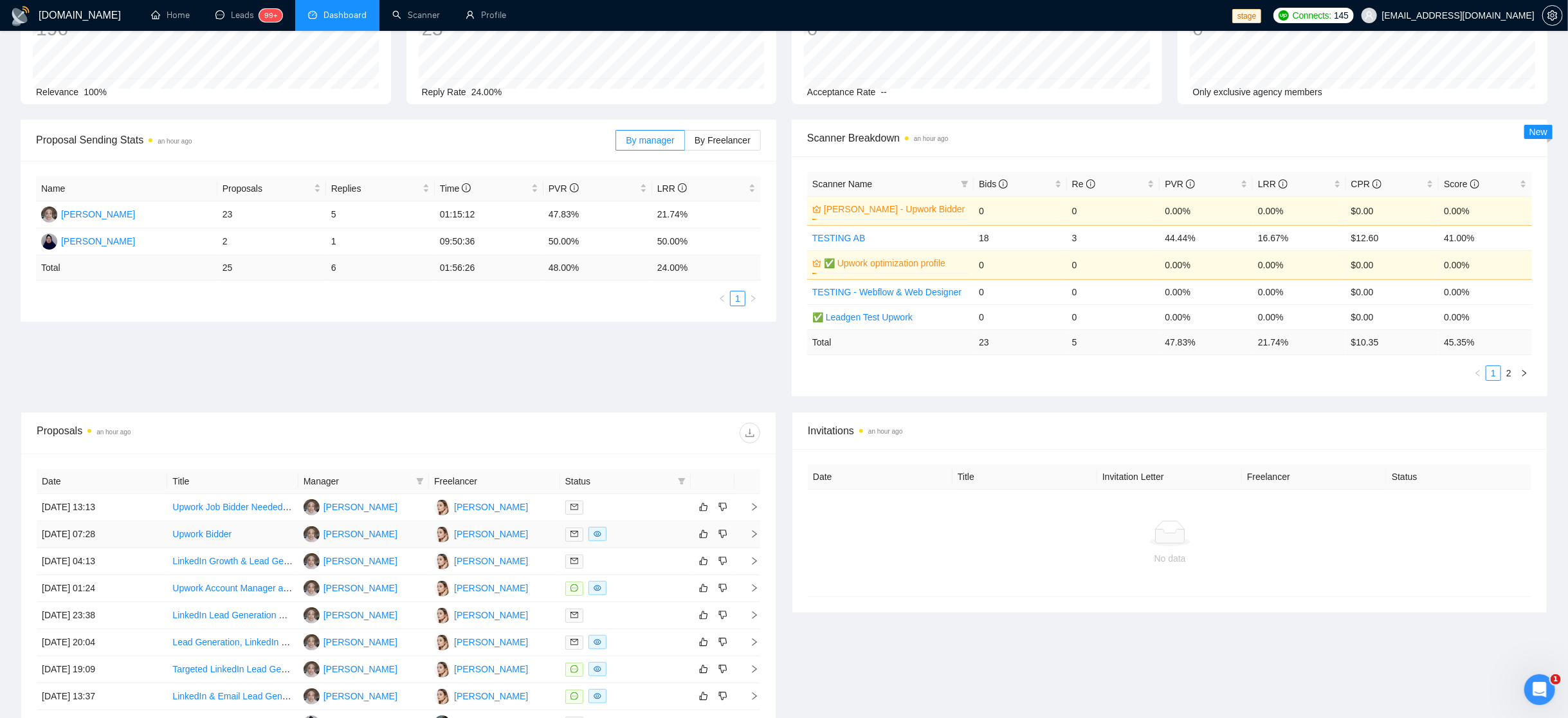
click at [637, 533] on div at bounding box center [626, 534] width 121 height 14
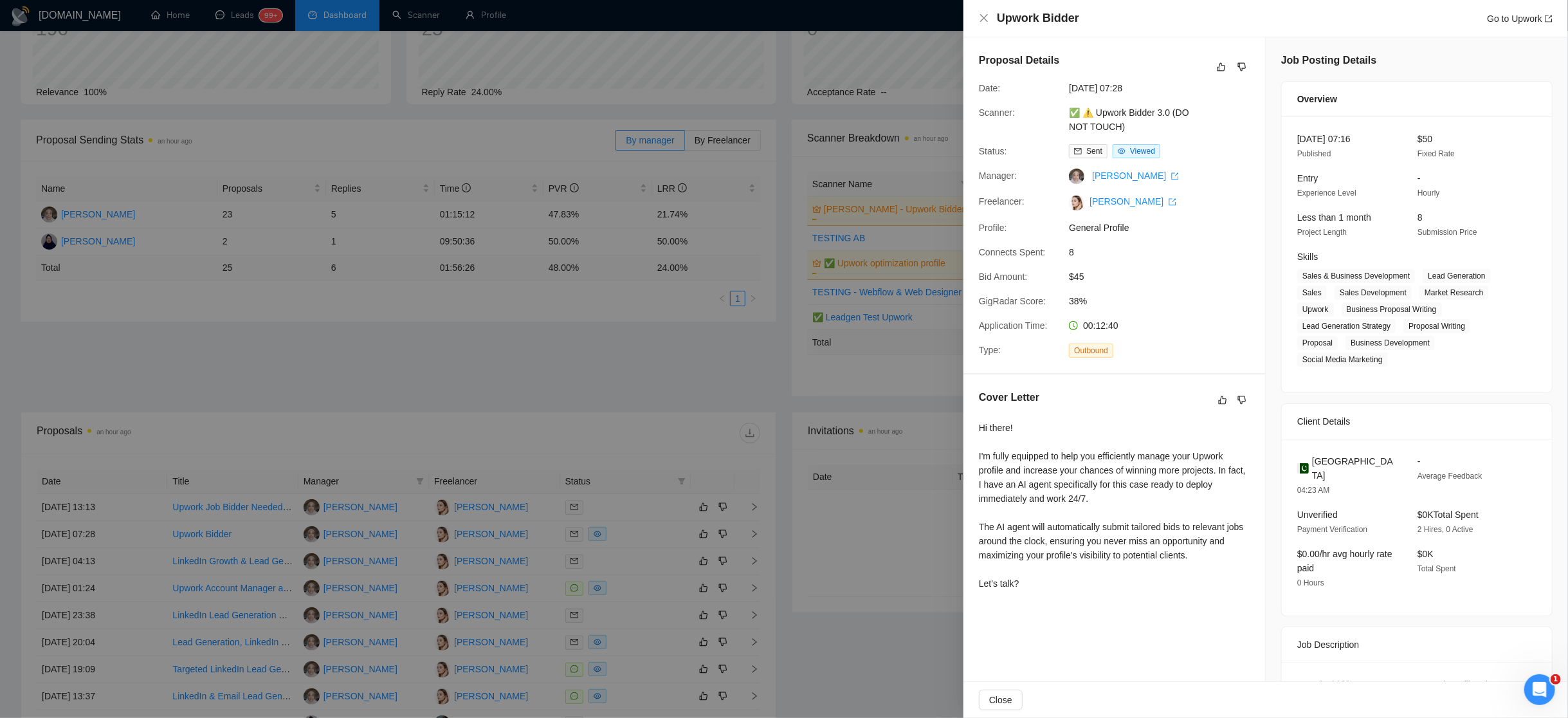
drag, startPoint x: 735, startPoint y: 518, endPoint x: 728, endPoint y: 518, distance: 7.0
click at [733, 518] on div at bounding box center [784, 359] width 1568 height 718
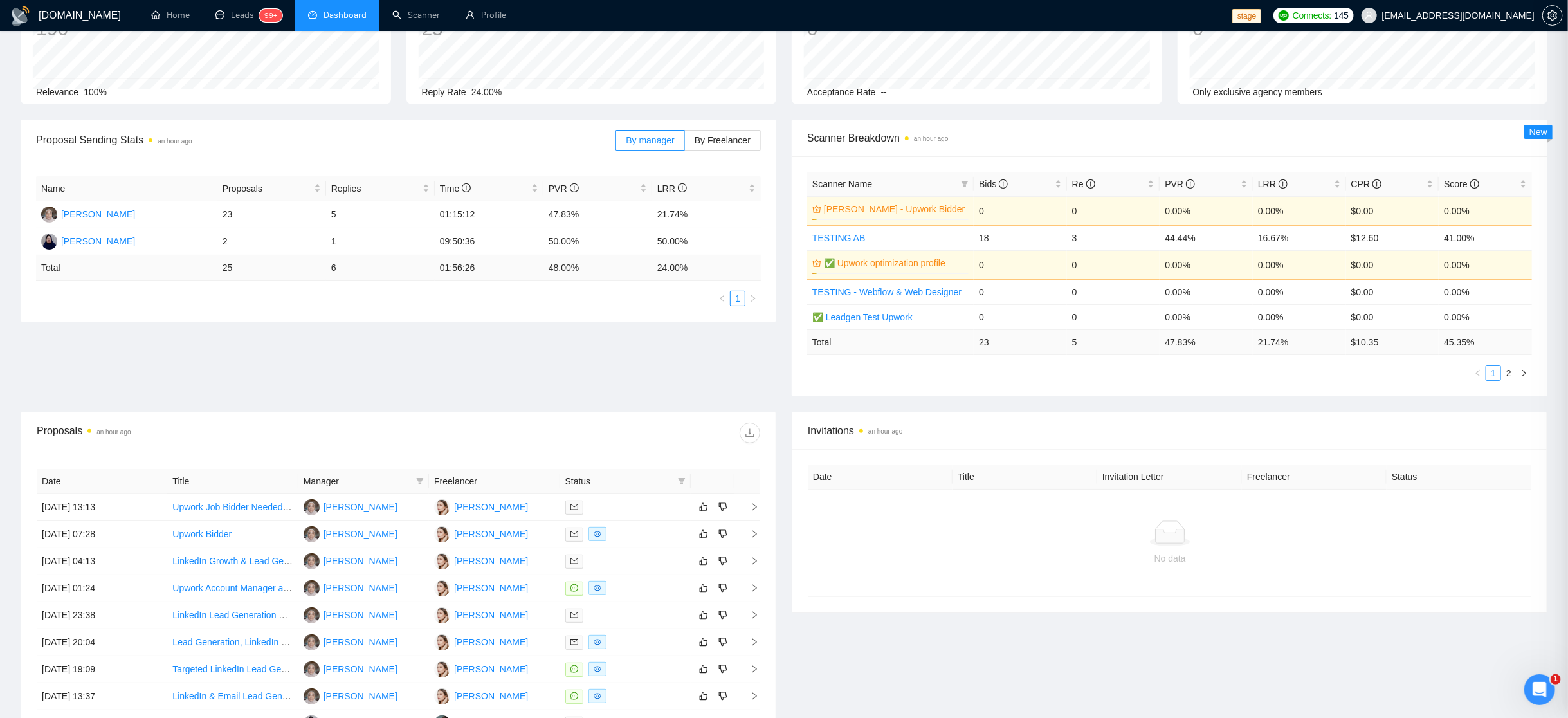
click at [611, 511] on div at bounding box center [626, 507] width 121 height 14
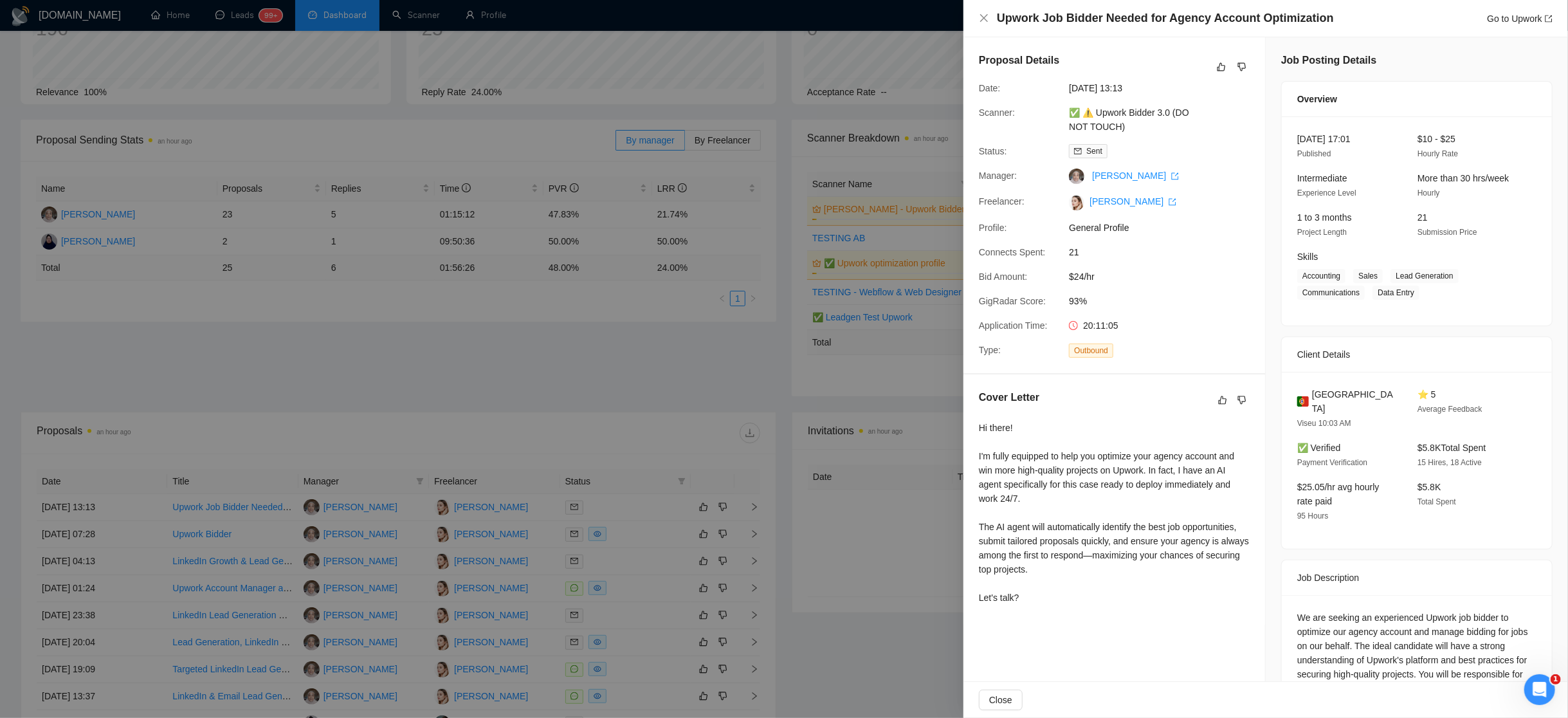
drag, startPoint x: 1126, startPoint y: 360, endPoint x: 1124, endPoint y: 354, distance: 6.3
click at [1126, 357] on div "Proposal Details Date: 01 Oct, 2025 13:13 Scanner: ✅ ⚠️ Upwork Bidder 3.0 (DO N…" at bounding box center [1114, 205] width 302 height 336
click at [1158, 464] on div "Hi there! I'm fully equipped to help you optimize your agency account and win m…" at bounding box center [1114, 512] width 271 height 184
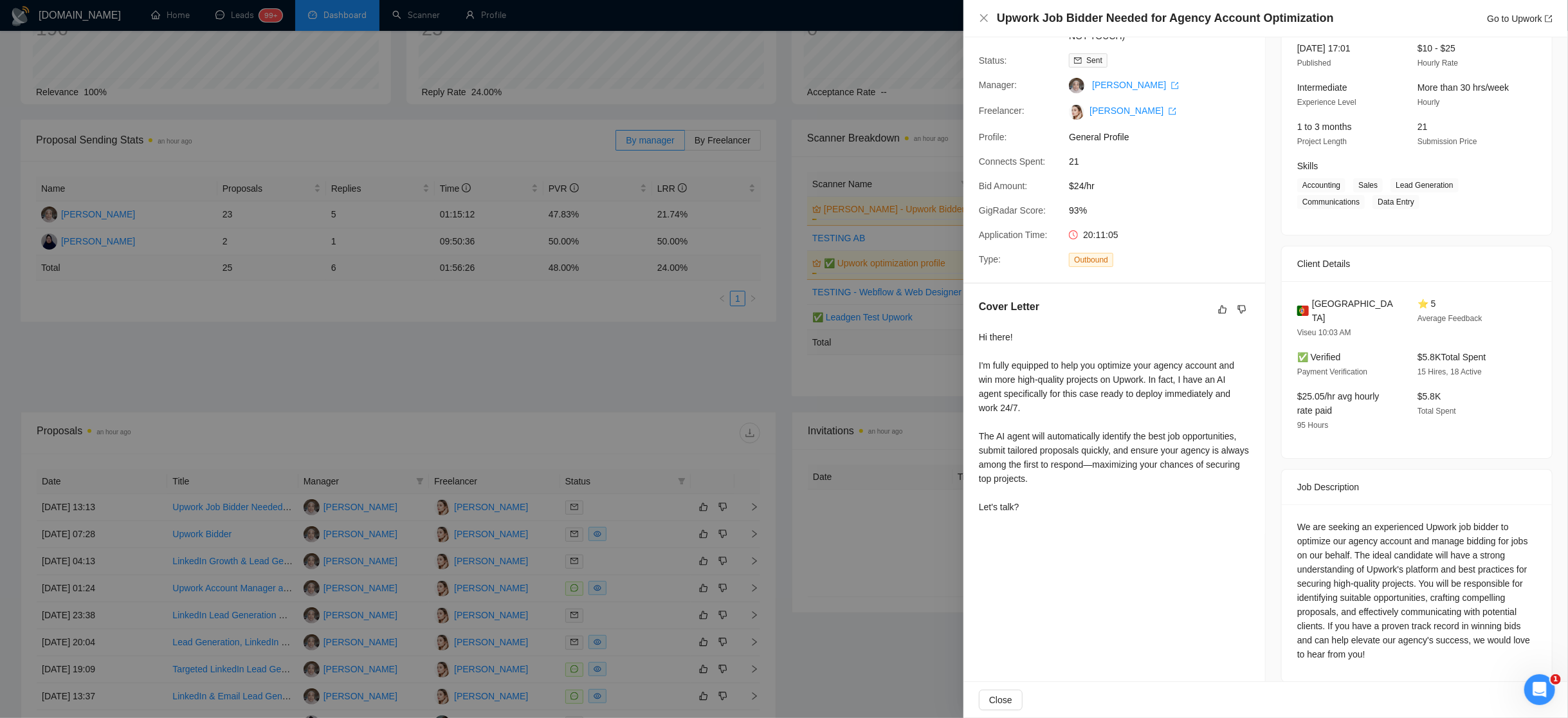
click at [823, 458] on div at bounding box center [784, 359] width 1568 height 718
